Goal: Task Accomplishment & Management: Complete application form

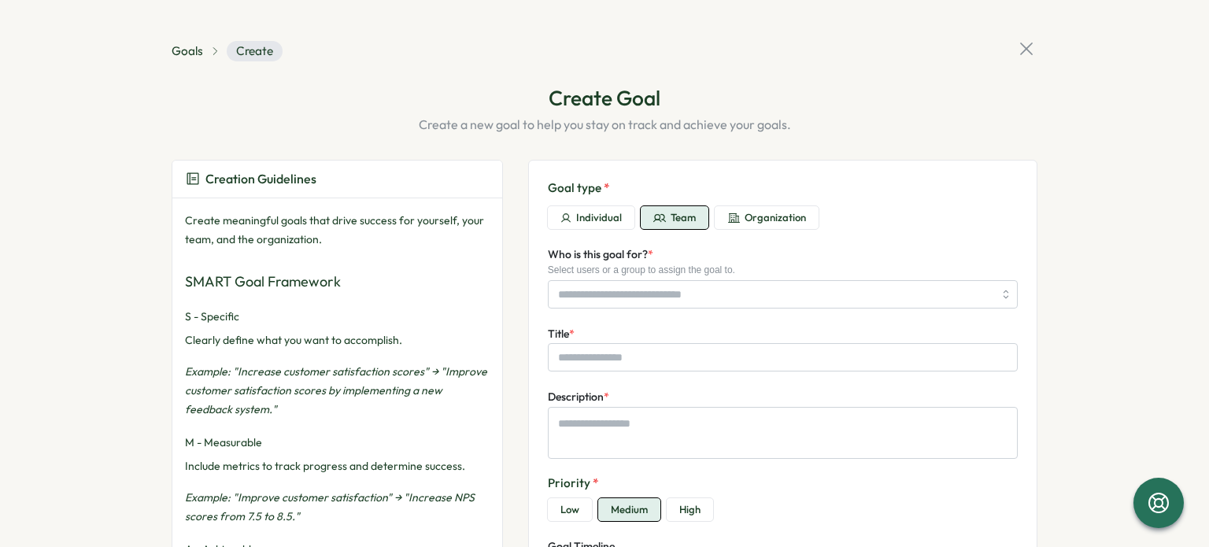
click at [1025, 47] on icon at bounding box center [1026, 49] width 22 height 22
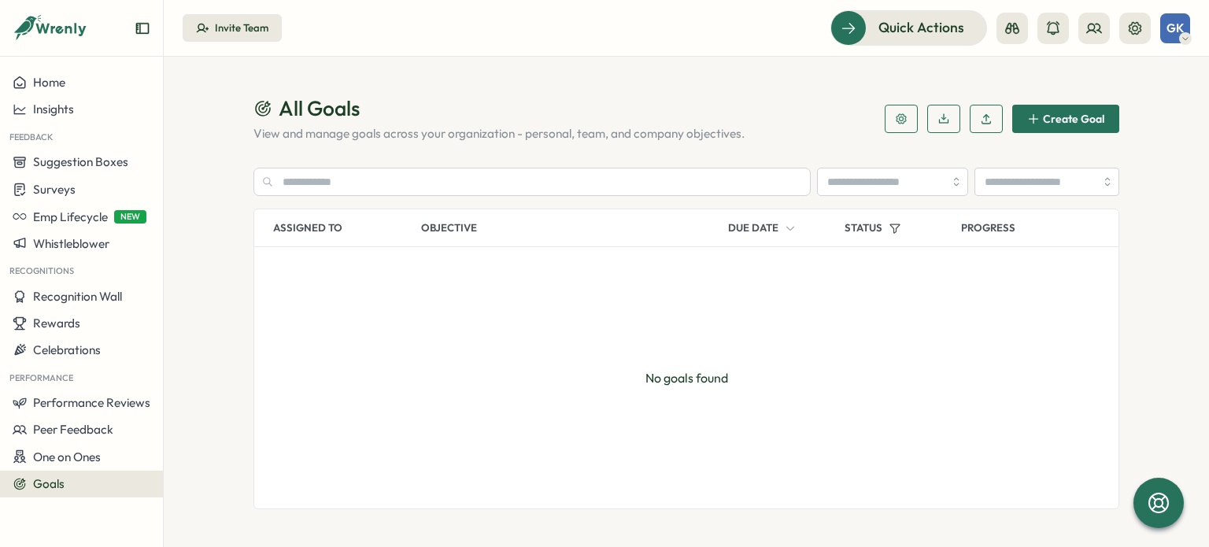
click at [60, 482] on span "Goals" at bounding box center [48, 483] width 31 height 15
click at [1063, 124] on span "Create Goal" at bounding box center [1073, 118] width 61 height 11
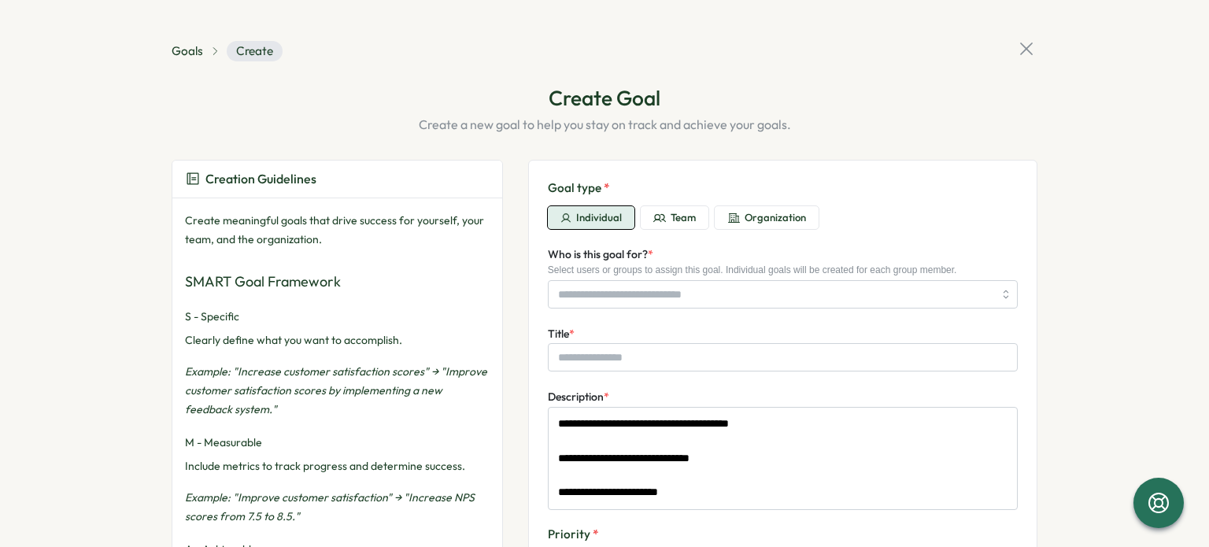
click at [675, 218] on span "Team" at bounding box center [683, 218] width 25 height 14
type textarea "*"
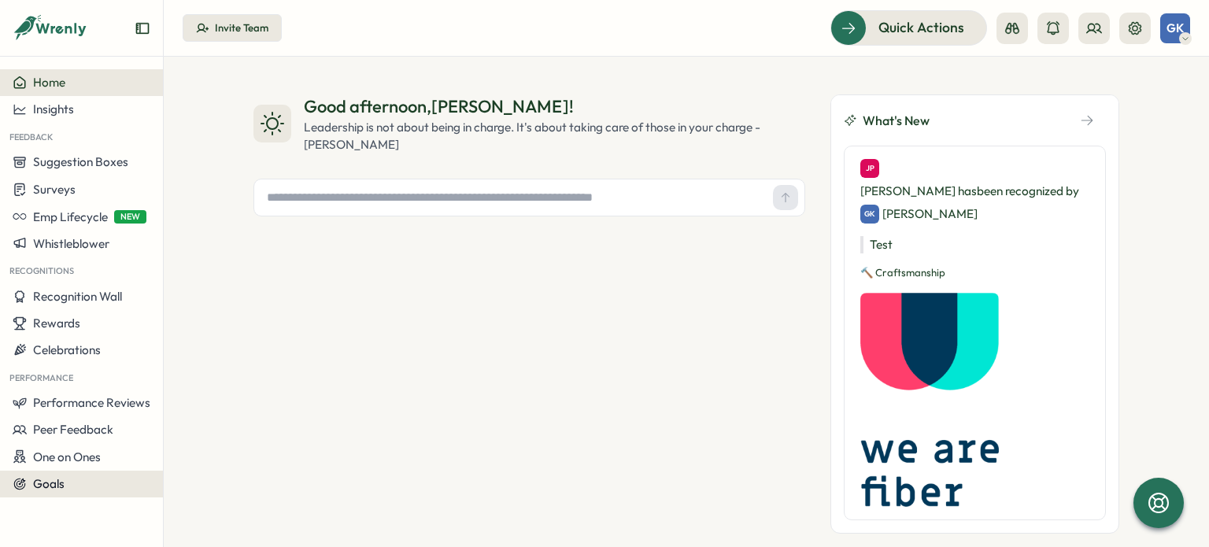
click at [83, 487] on div "Goals" at bounding box center [82, 484] width 138 height 14
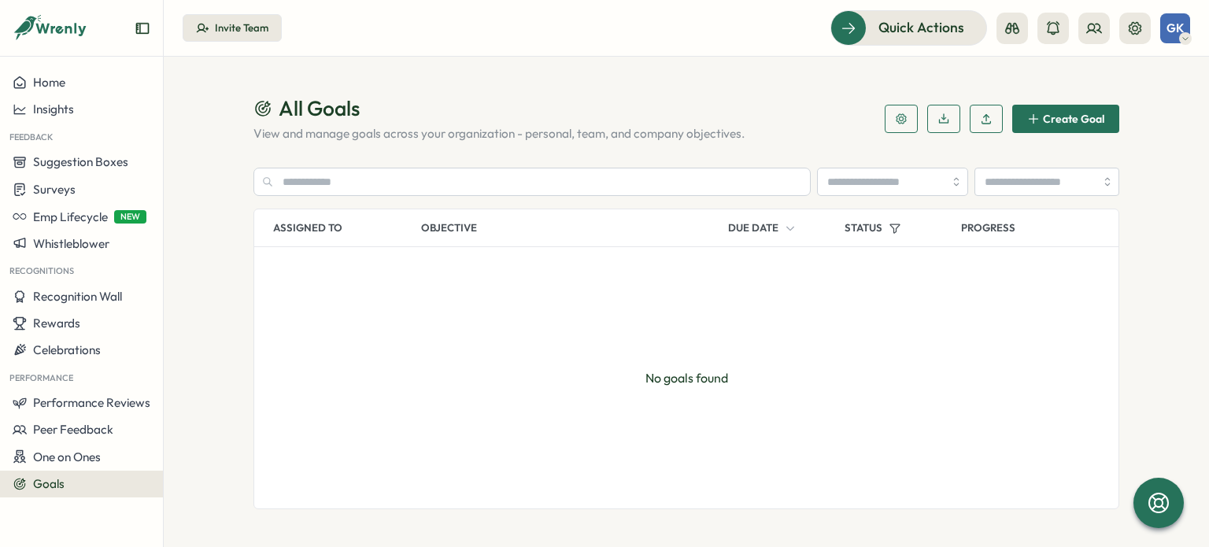
click at [1077, 94] on header "All Goals View and manage goals across your organization - personal, team, and …" at bounding box center [686, 118] width 866 height 48
click at [1082, 113] on span "Create Goal" at bounding box center [1073, 118] width 61 height 11
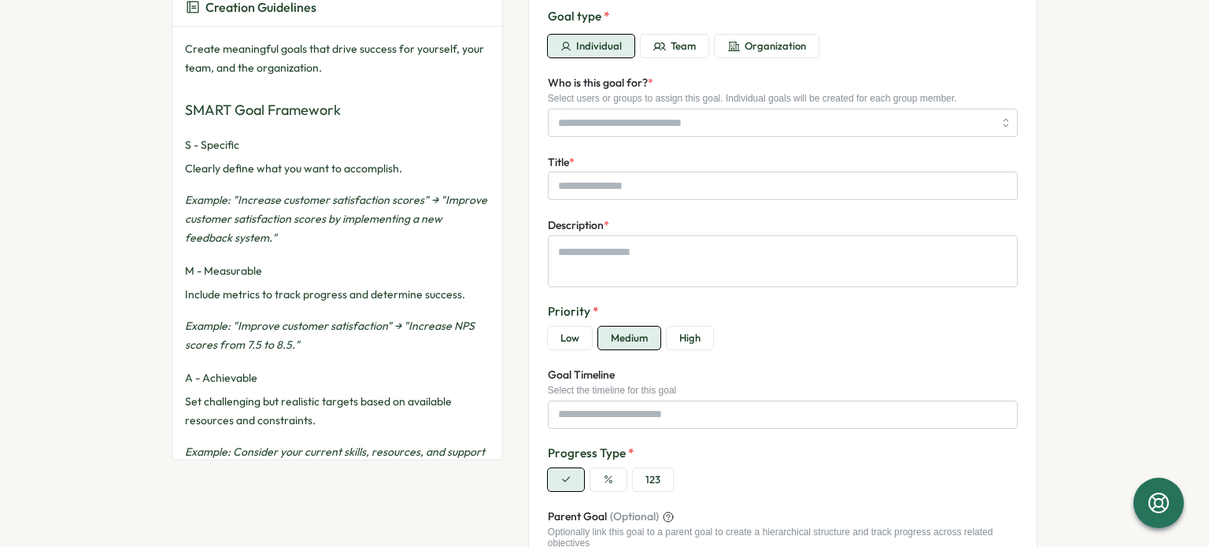
scroll to position [181, 0]
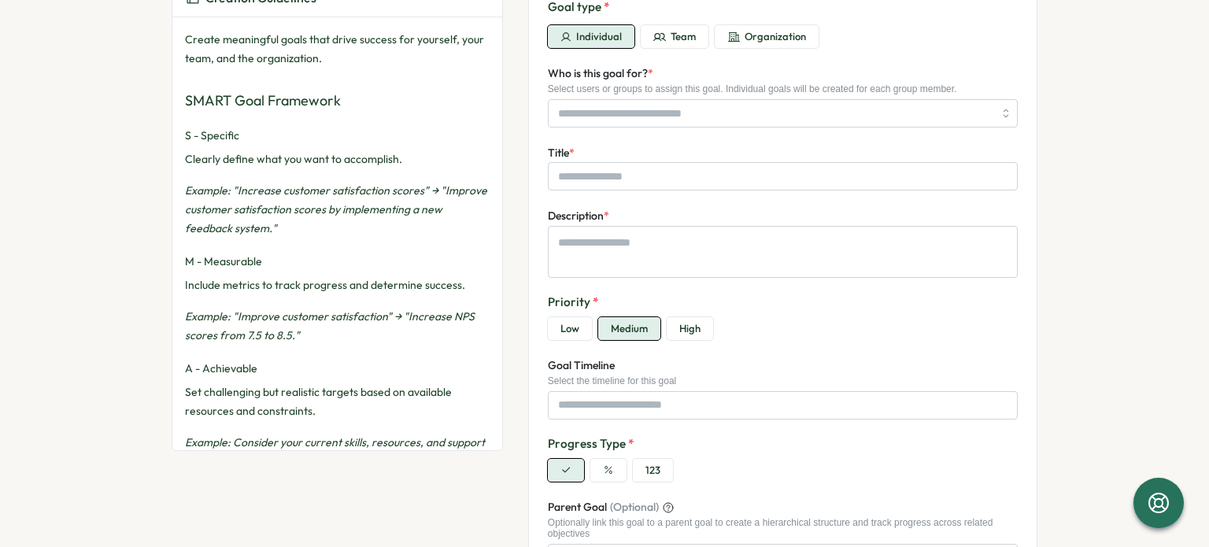
type textarea "*"
